Goal: Browse casually

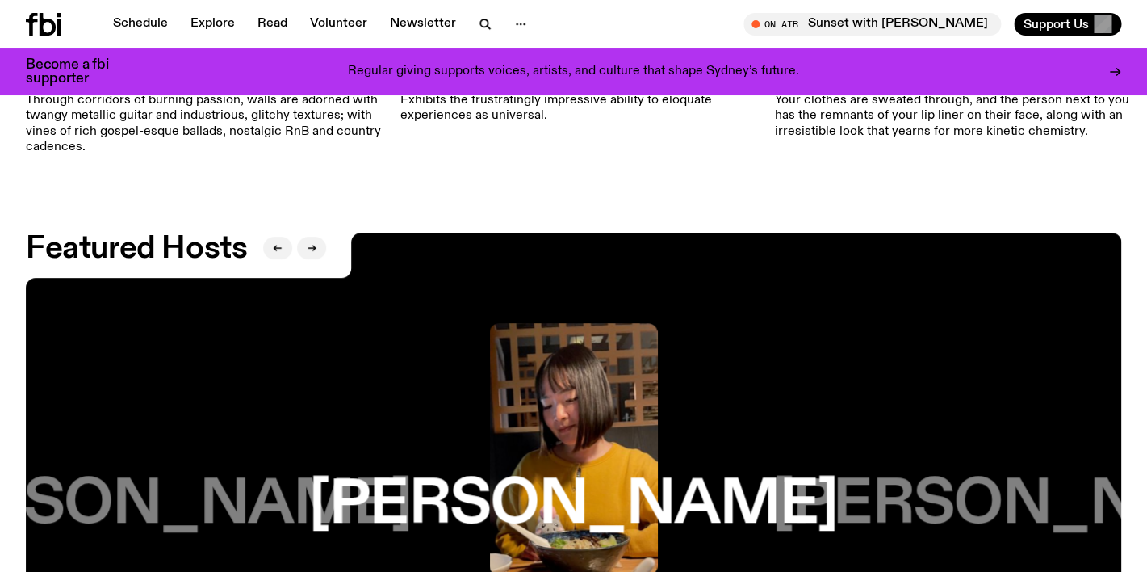
scroll to position [2460, 0]
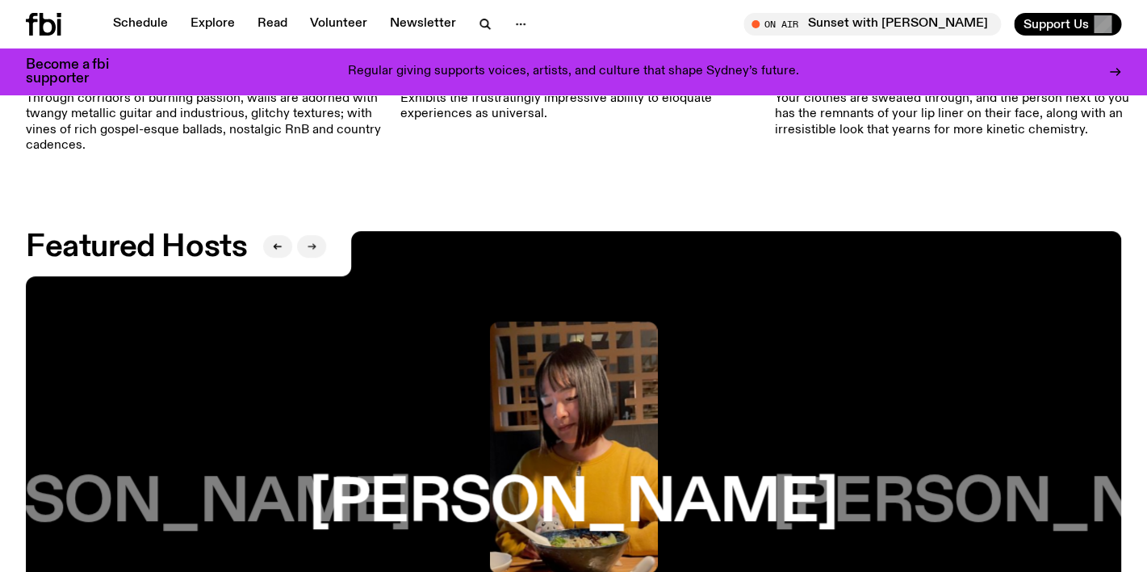
click at [301, 236] on button "button" at bounding box center [311, 246] width 29 height 23
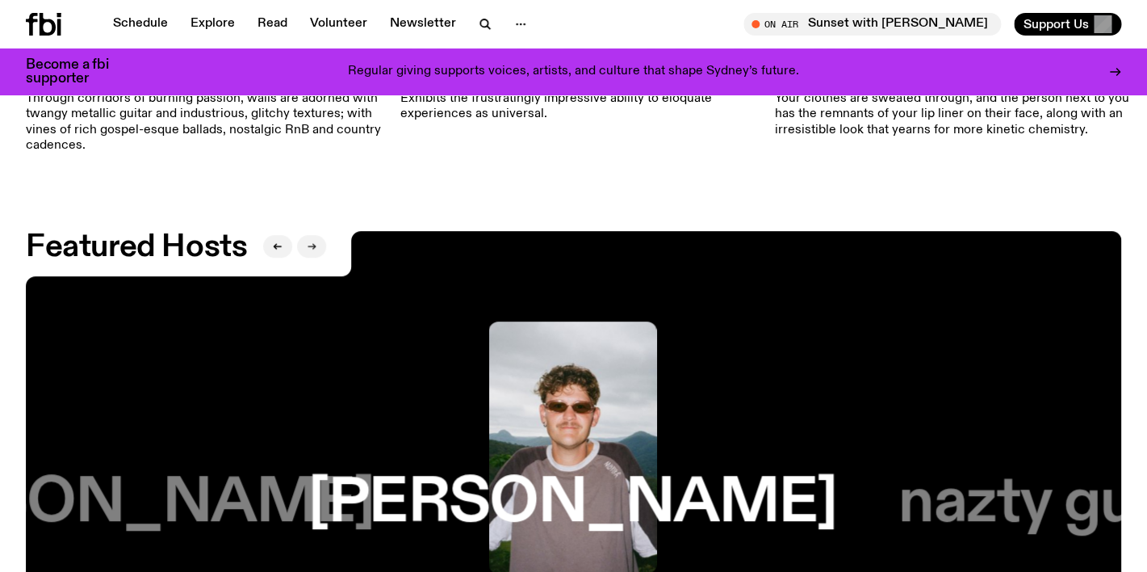
click at [301, 236] on button "button" at bounding box center [311, 246] width 29 height 23
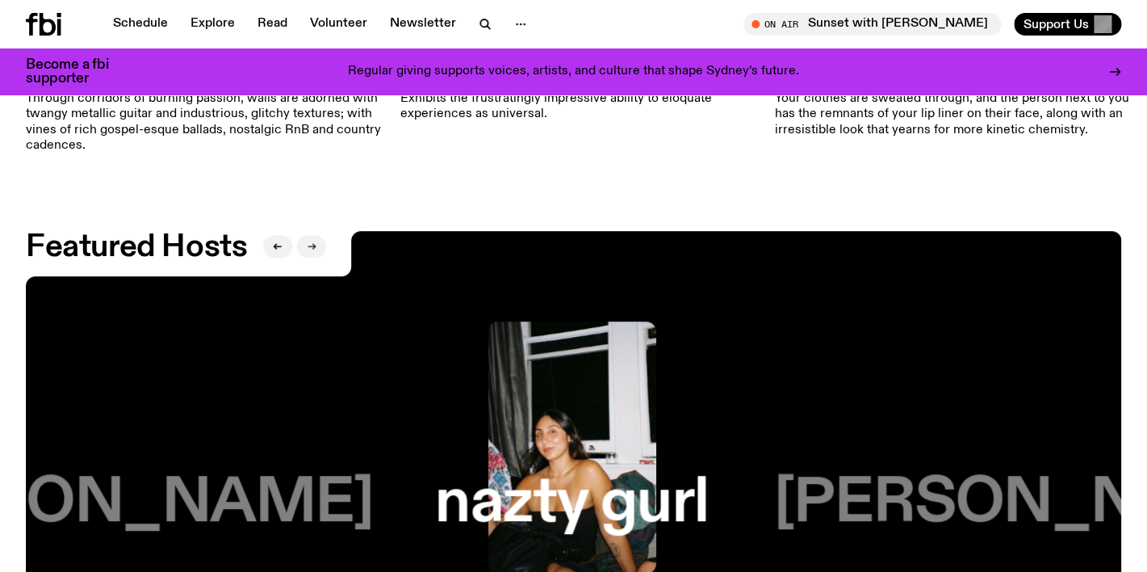
click at [301, 236] on button "button" at bounding box center [311, 246] width 29 height 23
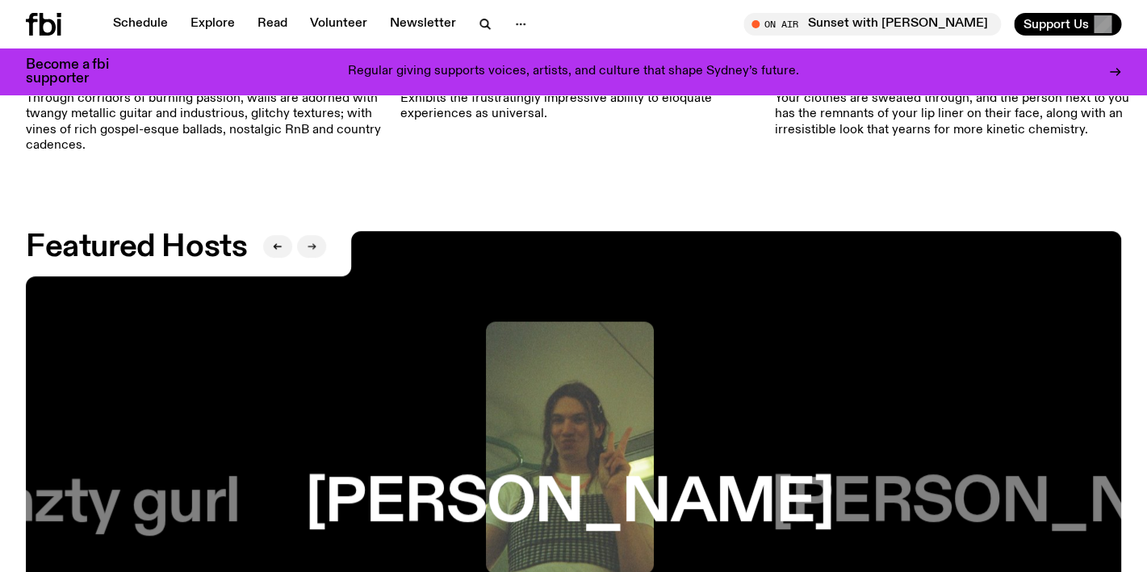
click at [301, 236] on button "button" at bounding box center [311, 246] width 29 height 23
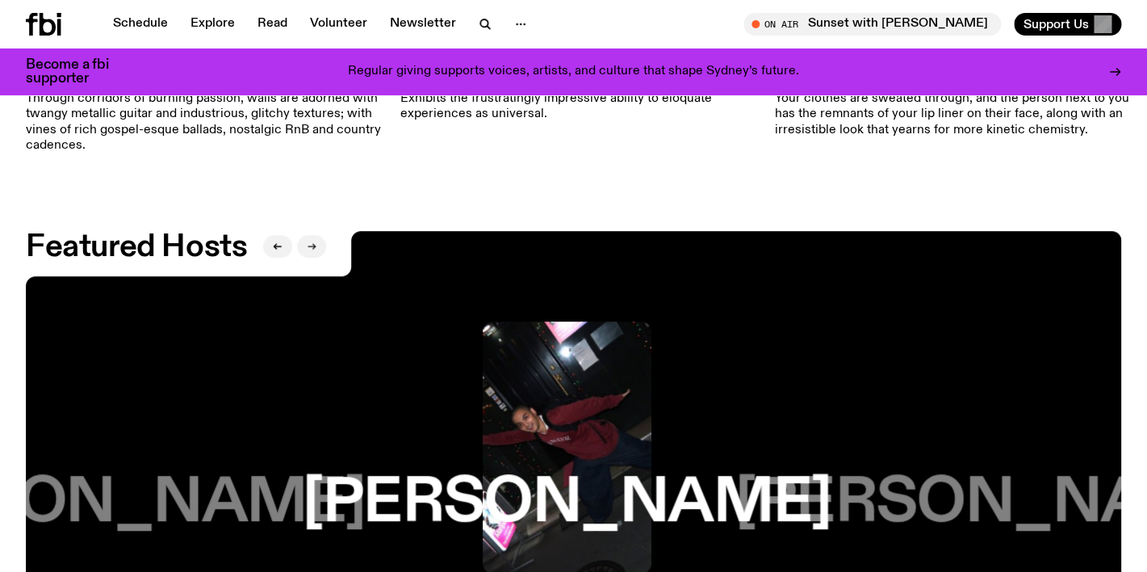
click at [301, 236] on button "button" at bounding box center [311, 246] width 29 height 23
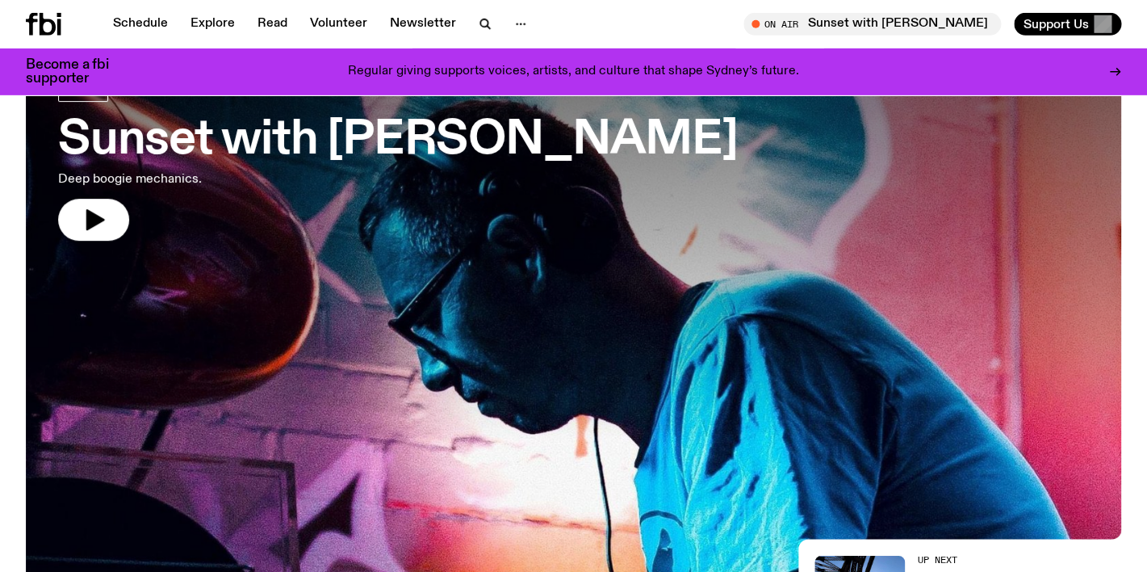
scroll to position [0, 0]
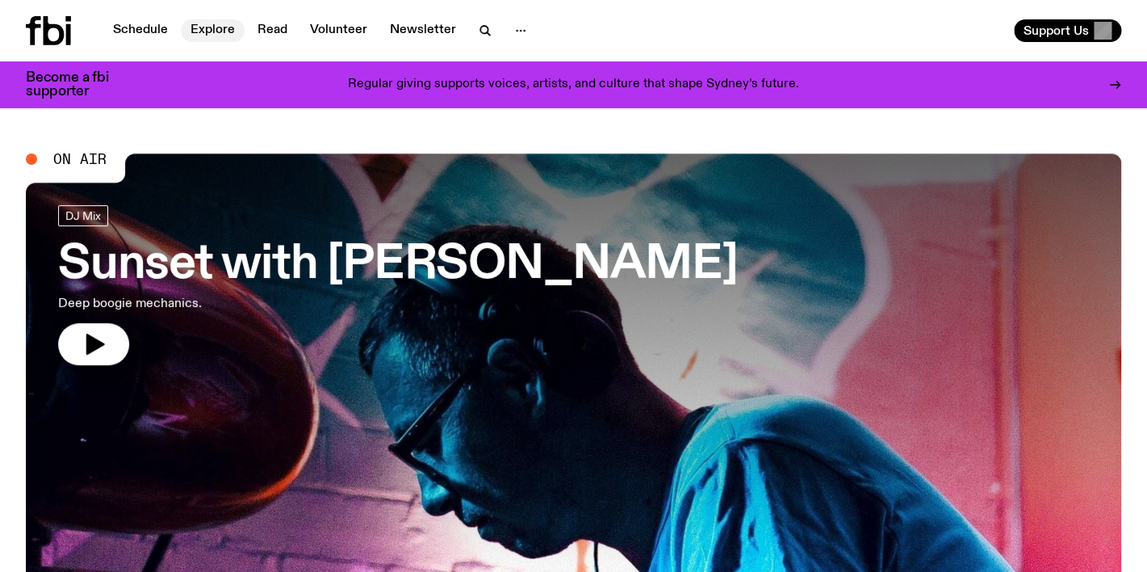
click at [220, 27] on link "Explore" at bounding box center [213, 30] width 64 height 23
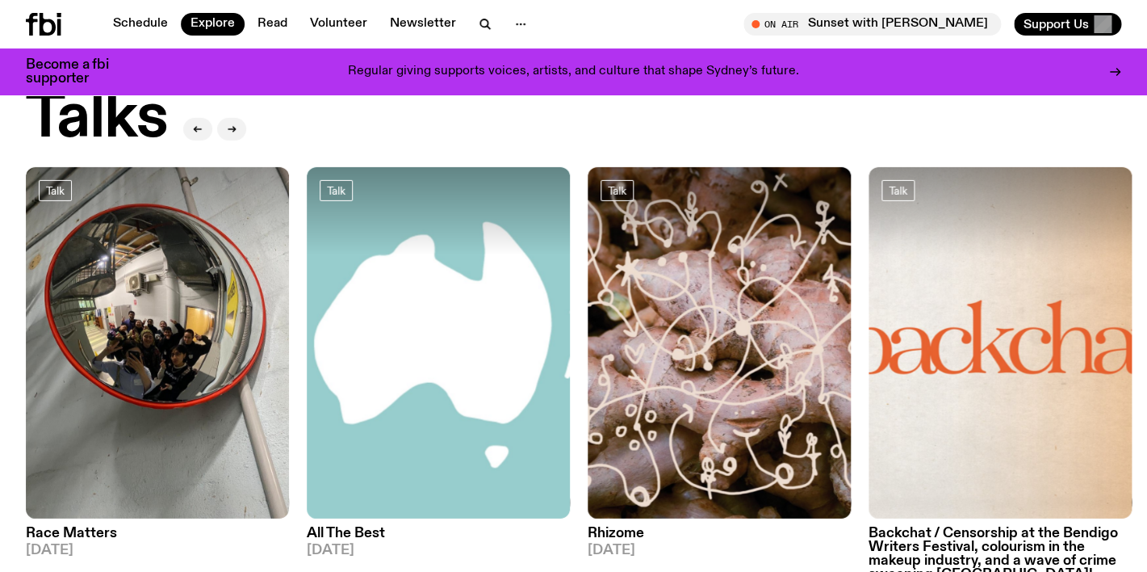
scroll to position [1790, 0]
